Goal: Information Seeking & Learning: Understand process/instructions

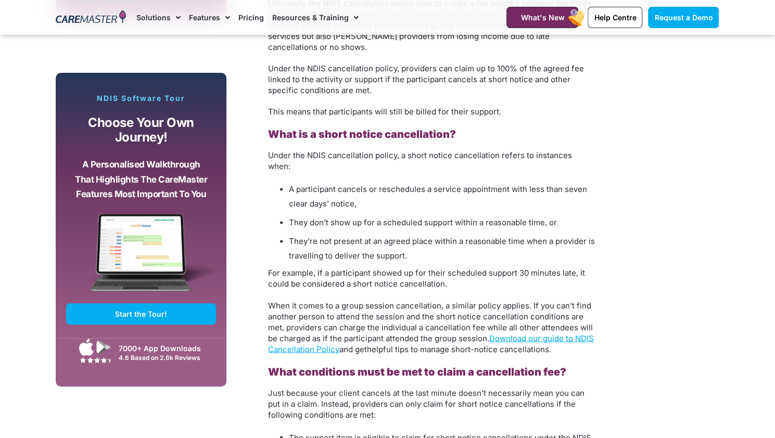
scroll to position [885, 0]
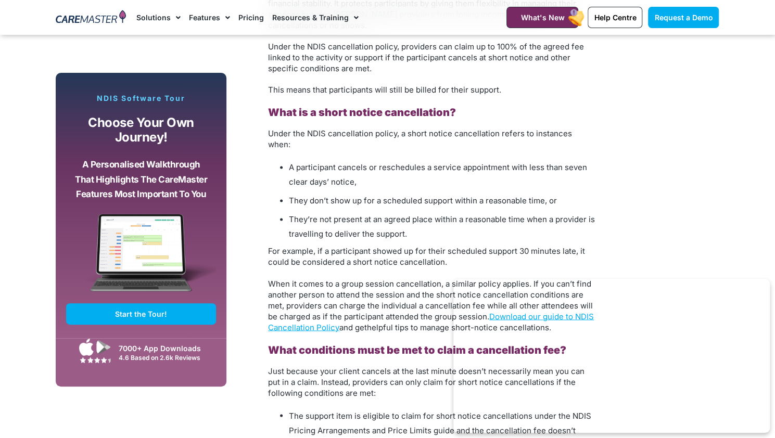
click at [413, 162] on span "A participant cancels or reschedules a service appointment with less than seven…" at bounding box center [438, 174] width 298 height 24
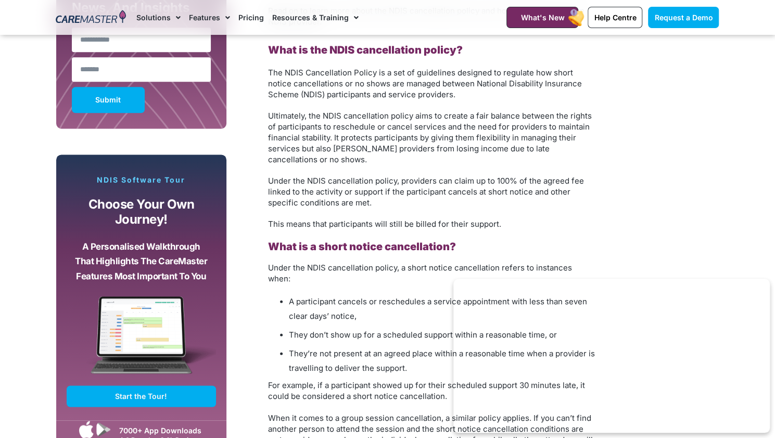
scroll to position [729, 0]
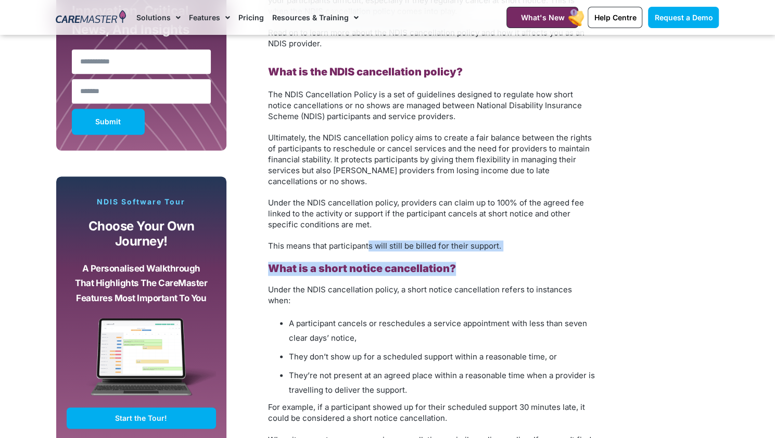
drag, startPoint x: 370, startPoint y: 239, endPoint x: 479, endPoint y: 275, distance: 115.0
click at [480, 275] on h3 "What is a short notice cancellation?" at bounding box center [432, 269] width 328 height 14
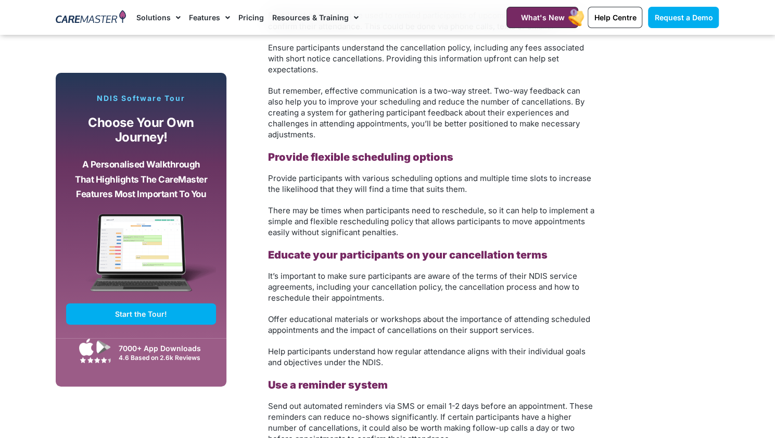
scroll to position [1925, 0]
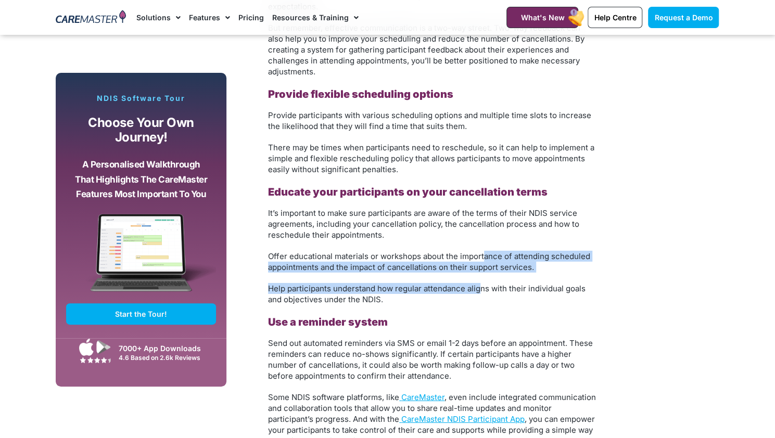
drag, startPoint x: 480, startPoint y: 265, endPoint x: 485, endPoint y: 238, distance: 27.5
drag, startPoint x: 485, startPoint y: 237, endPoint x: 489, endPoint y: 284, distance: 47.0
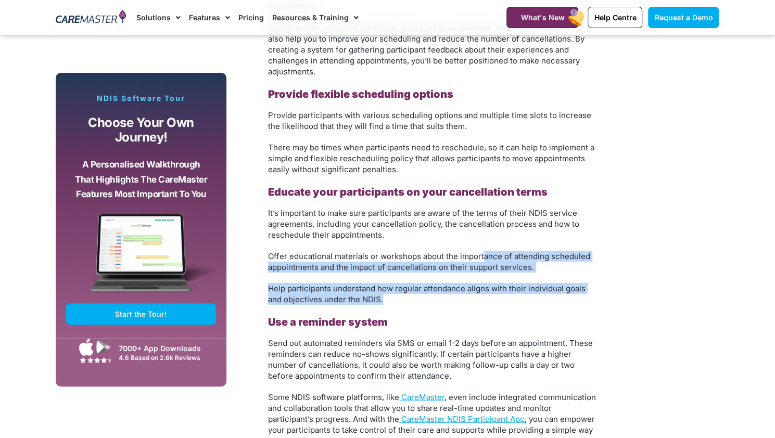
click at [489, 285] on p "Help participants understand how regular attendance aligns with their individua…" at bounding box center [432, 294] width 328 height 22
click at [489, 290] on p "Help participants understand how regular attendance aligns with their individua…" at bounding box center [432, 294] width 328 height 22
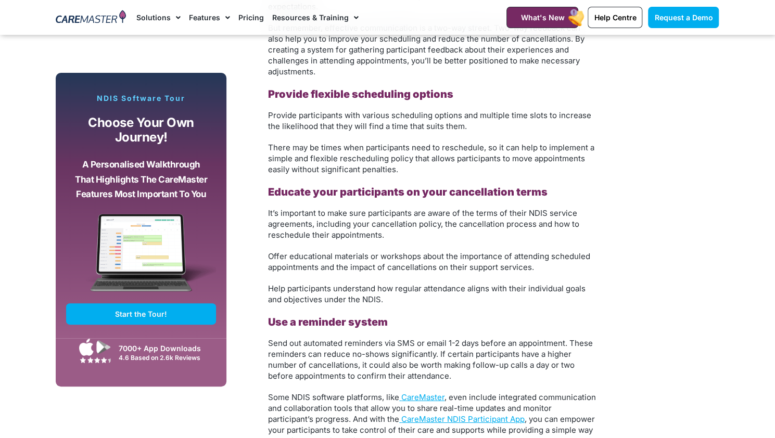
click at [489, 290] on p "Help participants understand how regular attendance aligns with their individua…" at bounding box center [432, 294] width 328 height 22
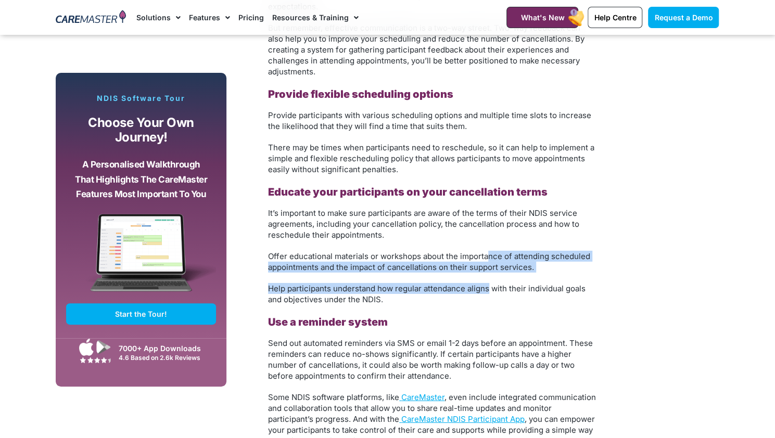
drag, startPoint x: 489, startPoint y: 262, endPoint x: 489, endPoint y: 243, distance: 18.7
click at [489, 251] on span "Offer educational materials or workshops about the importance of attending sche…" at bounding box center [429, 261] width 322 height 21
drag, startPoint x: 489, startPoint y: 247, endPoint x: 487, endPoint y: 272, distance: 25.0
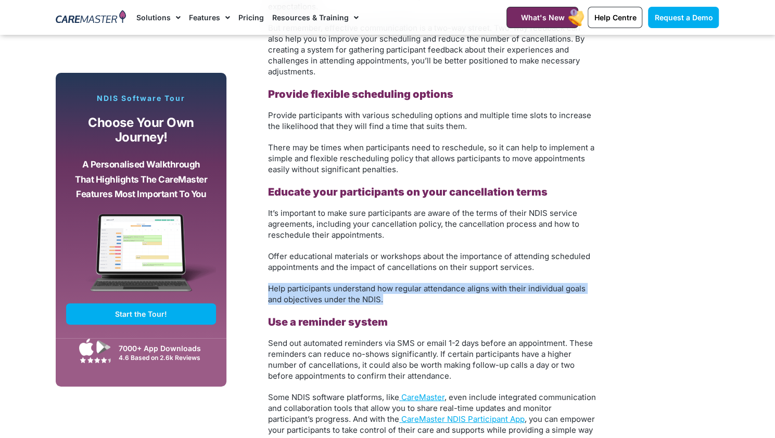
click at [487, 260] on span "Offer educational materials or workshops about the importance of attending sche…" at bounding box center [429, 261] width 322 height 21
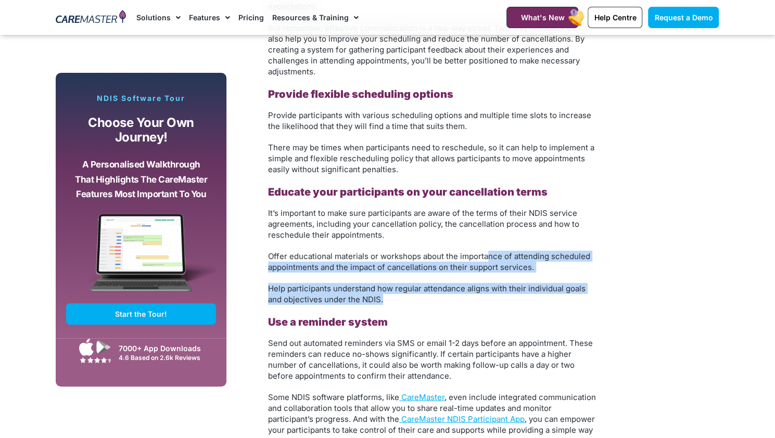
drag, startPoint x: 488, startPoint y: 255, endPoint x: 488, endPoint y: 286, distance: 31.2
click at [488, 290] on p "Help participants understand how regular attendance aligns with their individua…" at bounding box center [432, 294] width 328 height 22
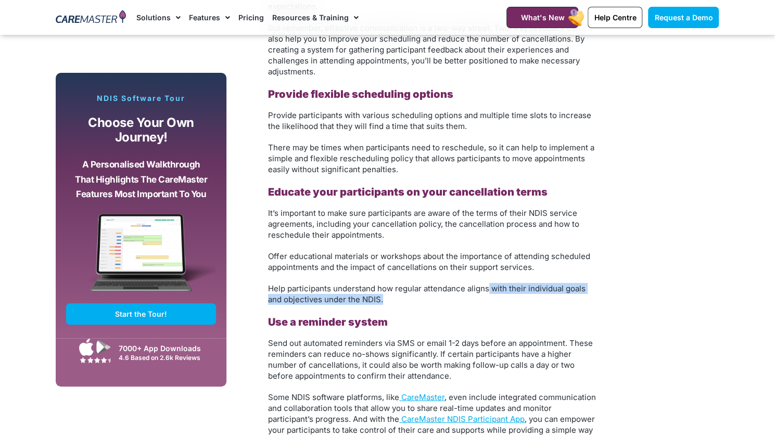
drag, startPoint x: 488, startPoint y: 290, endPoint x: 489, endPoint y: 277, distance: 13.1
click at [489, 283] on p "Help participants understand how regular attendance aligns with their individua…" at bounding box center [432, 294] width 328 height 22
click at [489, 284] on span "Help participants understand how regular attendance aligns with their individua…" at bounding box center [426, 294] width 317 height 21
click at [490, 284] on span "Help participants understand how regular attendance aligns with their individua…" at bounding box center [426, 294] width 317 height 21
drag, startPoint x: 490, startPoint y: 278, endPoint x: 487, endPoint y: 300, distance: 21.5
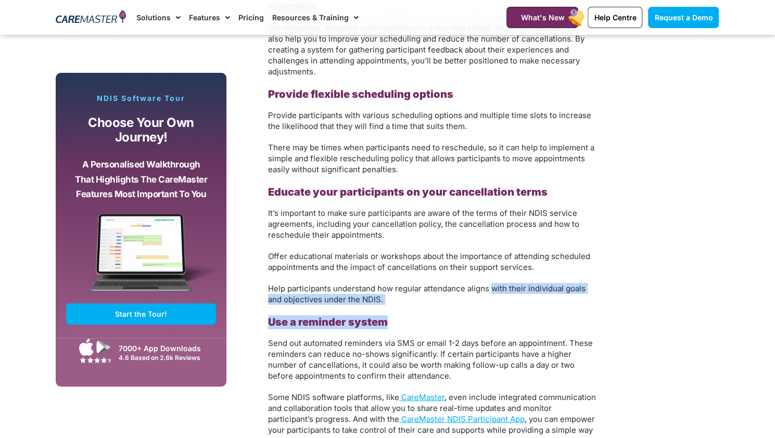
drag, startPoint x: 487, startPoint y: 294, endPoint x: 490, endPoint y: 273, distance: 21.5
click at [490, 284] on span "Help participants understand how regular attendance aligns with their individua…" at bounding box center [426, 294] width 317 height 21
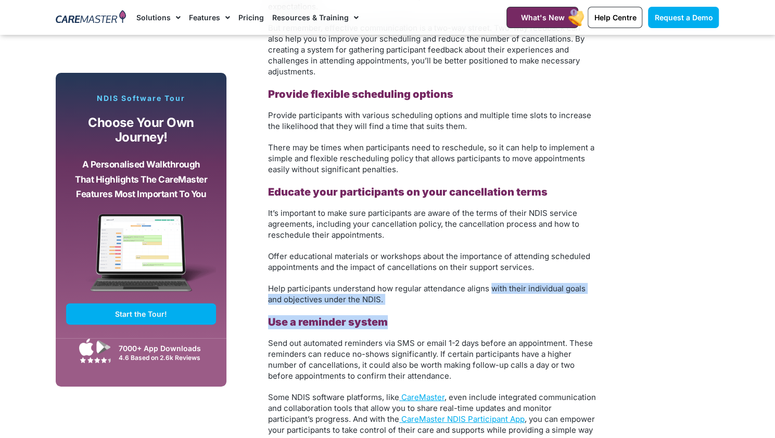
drag, startPoint x: 489, startPoint y: 273, endPoint x: 483, endPoint y: 311, distance: 38.0
click at [482, 315] on h3 "Use a reminder system" at bounding box center [432, 322] width 328 height 14
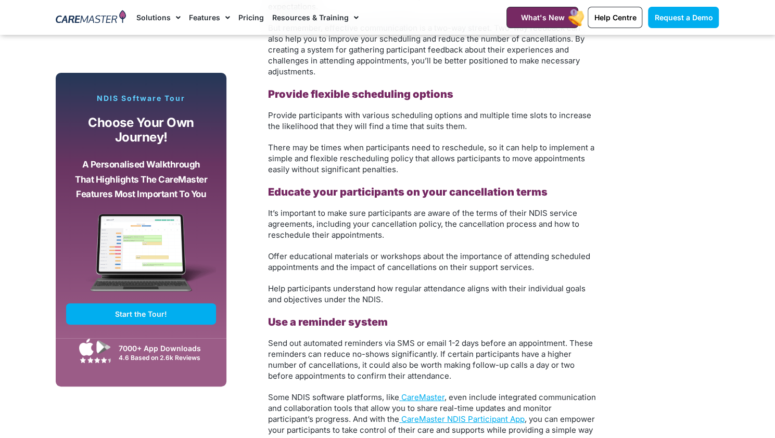
click at [486, 315] on h3 "Use a reminder system" at bounding box center [432, 322] width 328 height 14
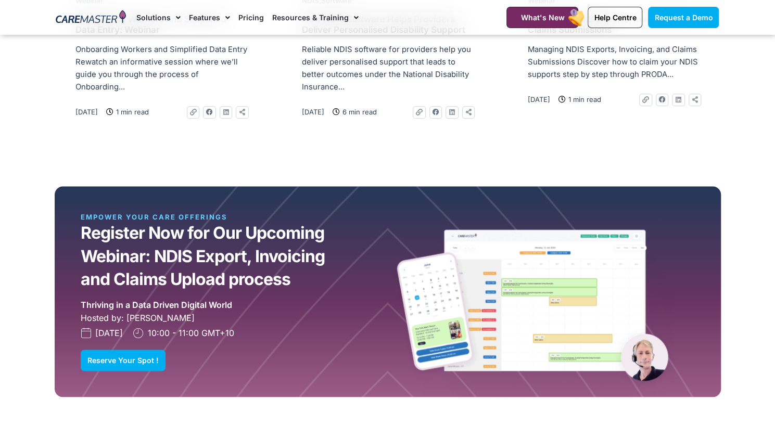
scroll to position [2498, 0]
